Goal: Task Accomplishment & Management: Use online tool/utility

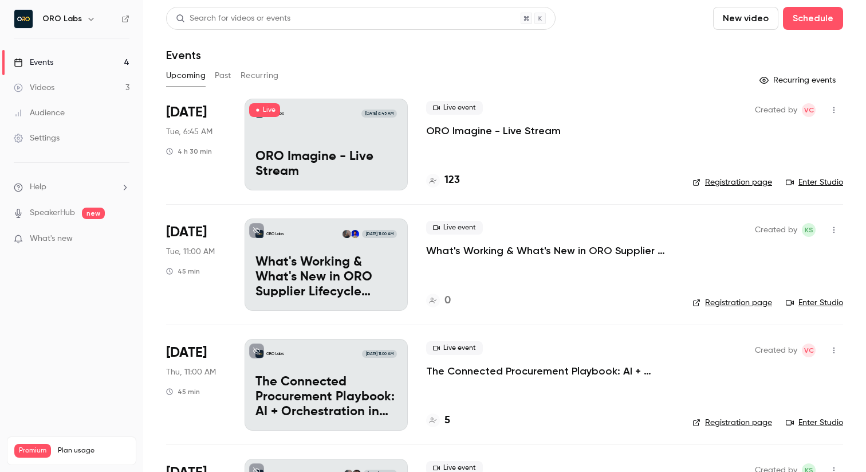
click at [364, 152] on p "ORO Imagine - Live Stream" at bounding box center [327, 165] width 142 height 30
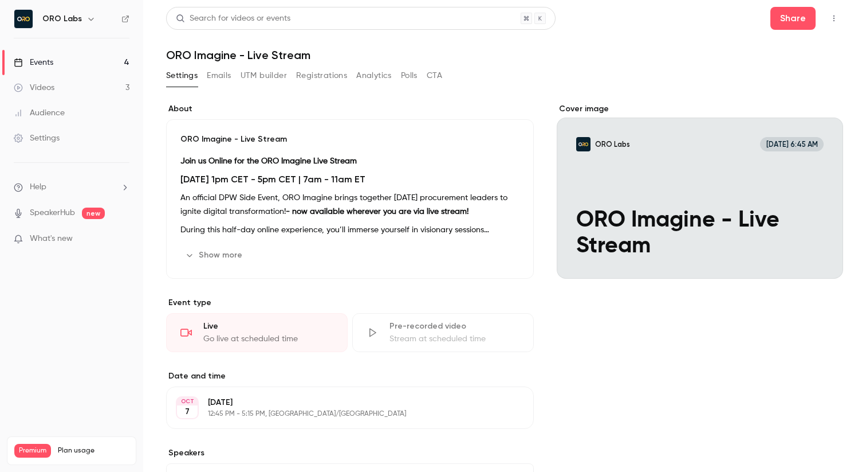
click at [711, 188] on div "Cover image" at bounding box center [700, 190] width 287 height 175
click at [0, 0] on input "ORO Labs [DATE] 6:45 AM ORO Imagine - Live Stream" at bounding box center [0, 0] width 0 height 0
click at [46, 85] on div "Videos" at bounding box center [34, 87] width 41 height 11
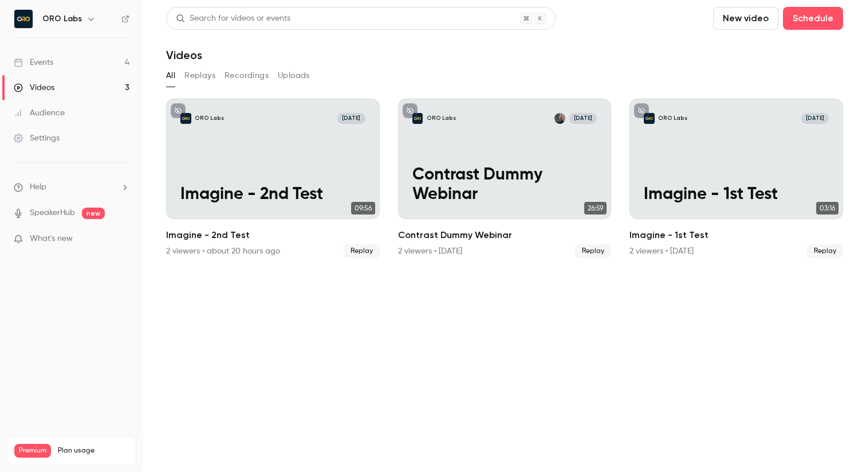
click at [44, 56] on link "Events 4" at bounding box center [71, 62] width 143 height 25
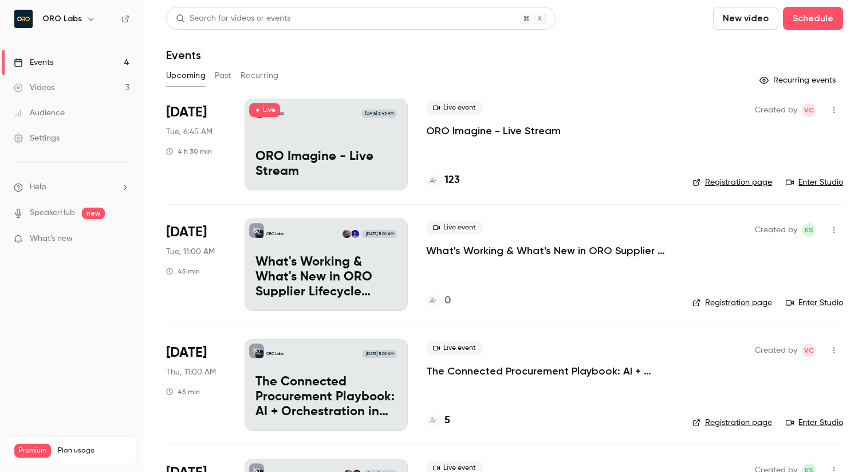
click at [359, 147] on div "ORO Labs [DATE] 6:45 AM ORO Imagine - Live Stream" at bounding box center [326, 145] width 163 height 92
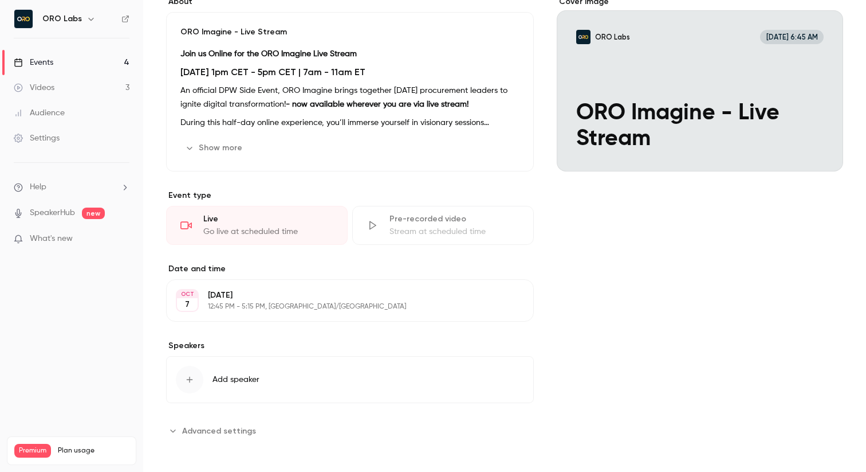
scroll to position [109, 0]
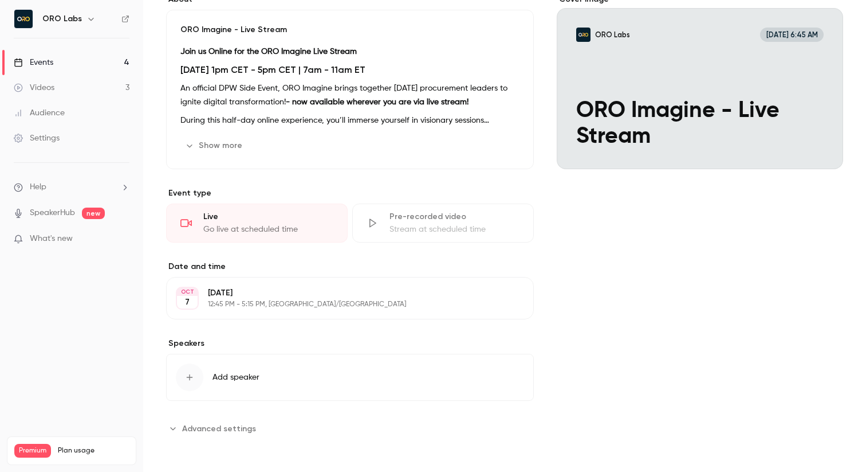
click at [253, 298] on p "[DATE]" at bounding box center [340, 292] width 265 height 11
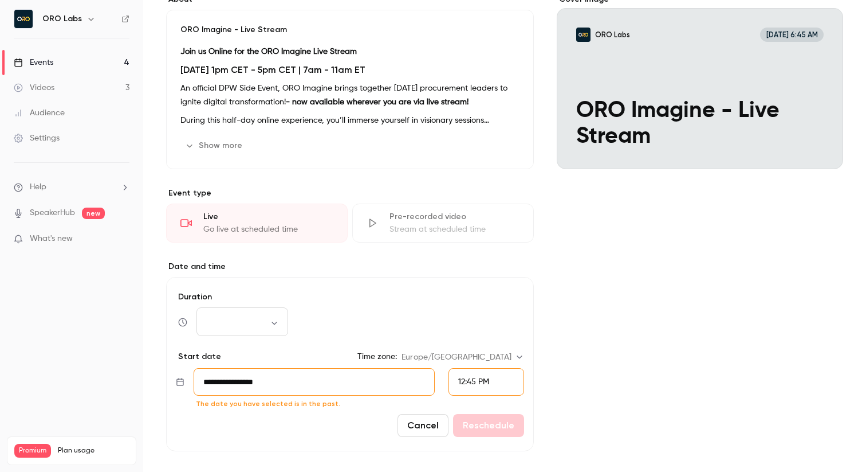
click at [421, 423] on button "Cancel" at bounding box center [423, 425] width 51 height 23
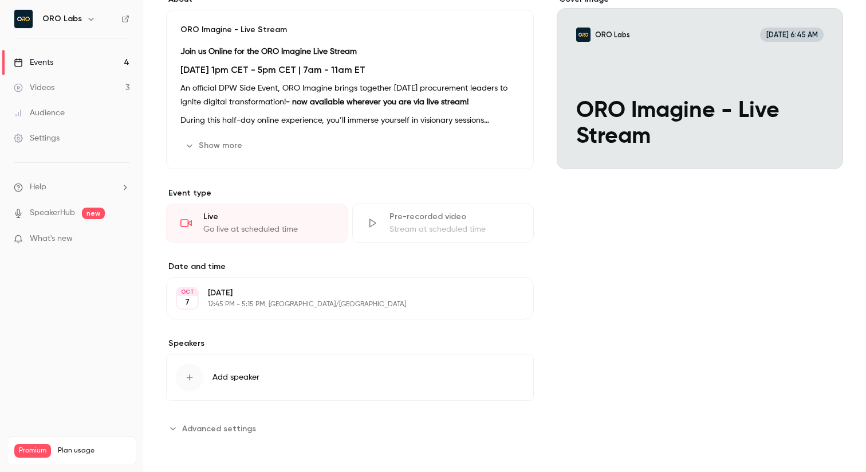
scroll to position [0, 0]
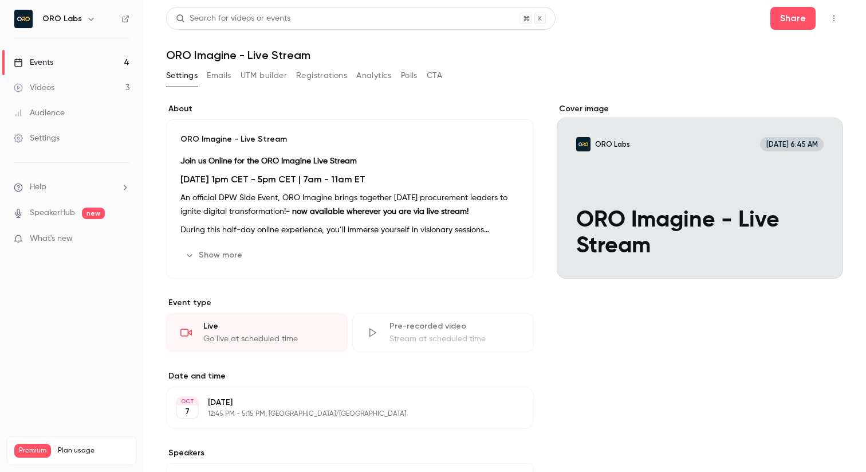
click at [88, 16] on icon "button" at bounding box center [91, 18] width 9 height 9
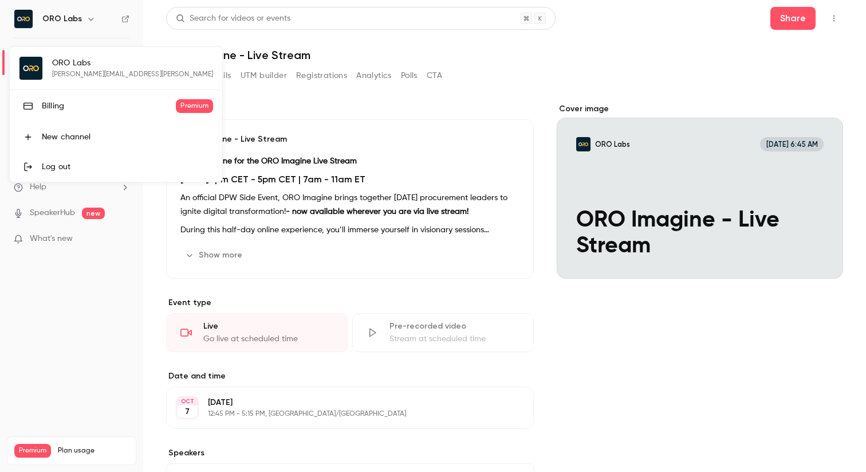
click at [88, 16] on div at bounding box center [433, 236] width 866 height 472
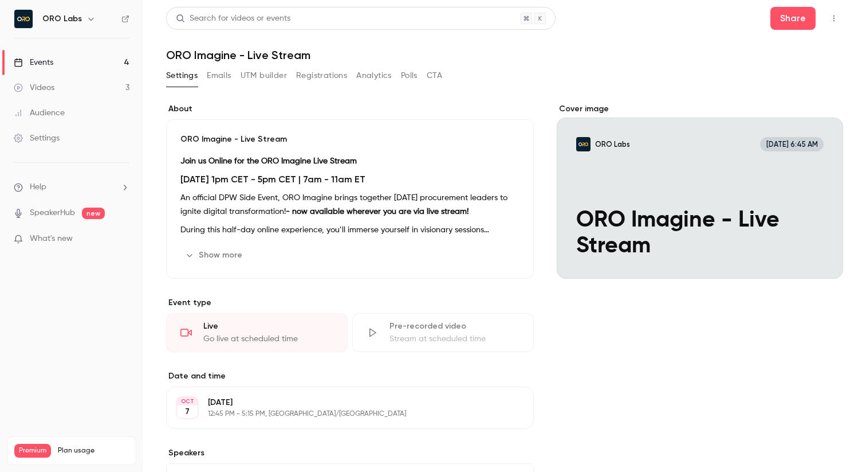
click at [62, 217] on link "SpeakerHub" at bounding box center [52, 213] width 45 height 12
click at [59, 60] on link "Events 4" at bounding box center [71, 62] width 143 height 25
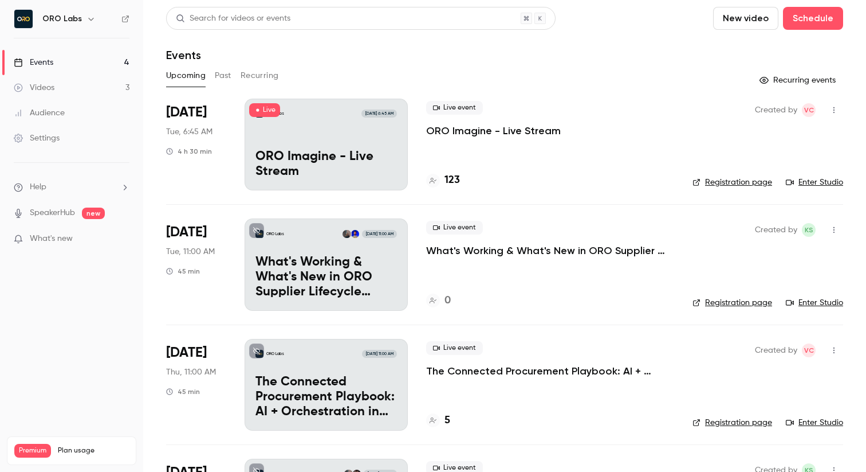
click at [819, 184] on link "Enter Studio" at bounding box center [814, 182] width 57 height 11
